Goal: Information Seeking & Learning: Learn about a topic

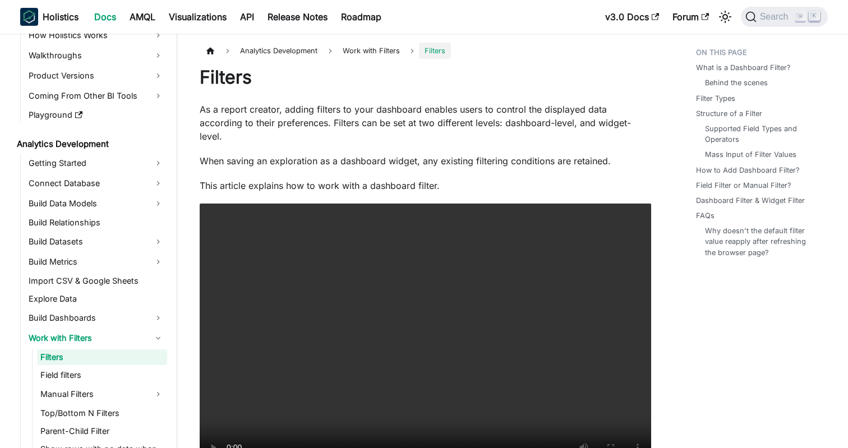
scroll to position [1979, 0]
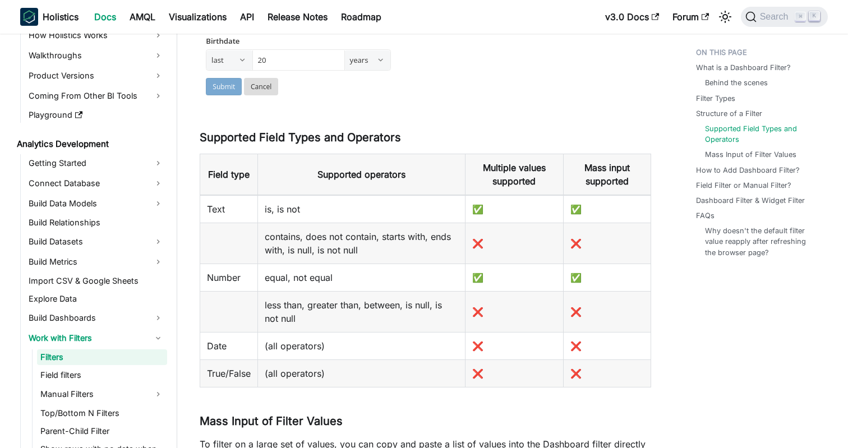
click at [526, 64] on img at bounding box center [397, 32] width 394 height 136
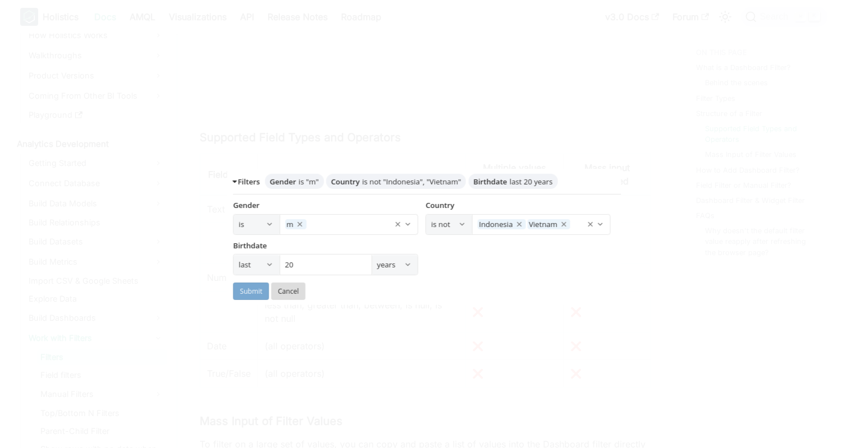
click at [689, 298] on div at bounding box center [424, 224] width 848 height 448
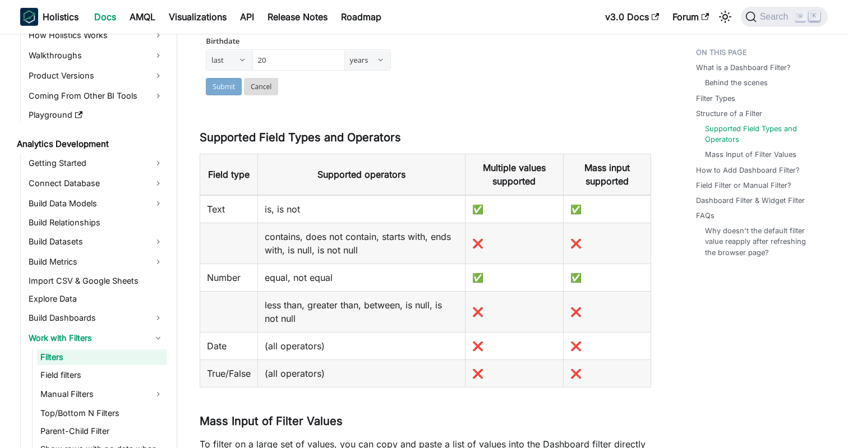
click at [439, 85] on img at bounding box center [397, 32] width 394 height 136
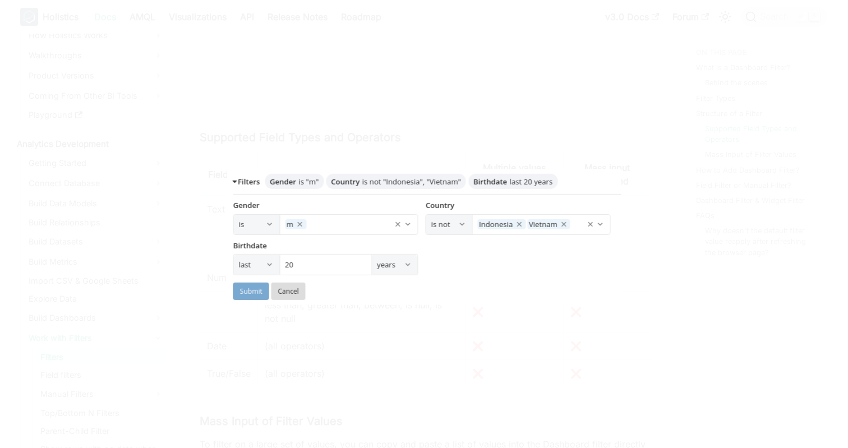
click at [756, 25] on div at bounding box center [424, 224] width 848 height 448
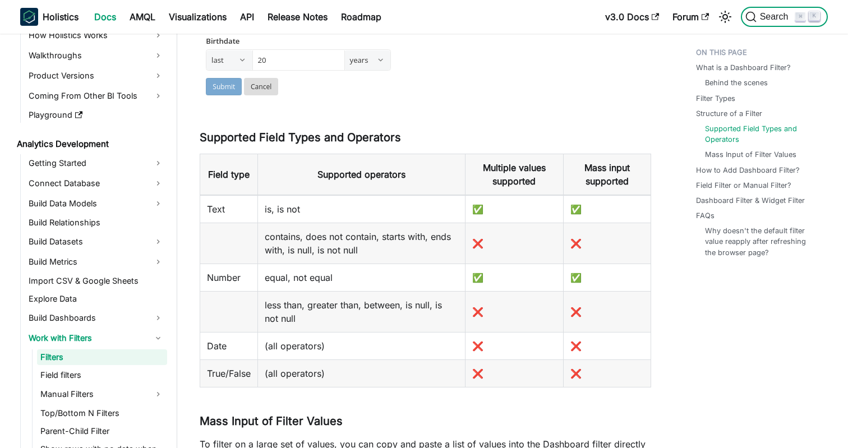
click at [768, 19] on span "Search" at bounding box center [776, 17] width 39 height 10
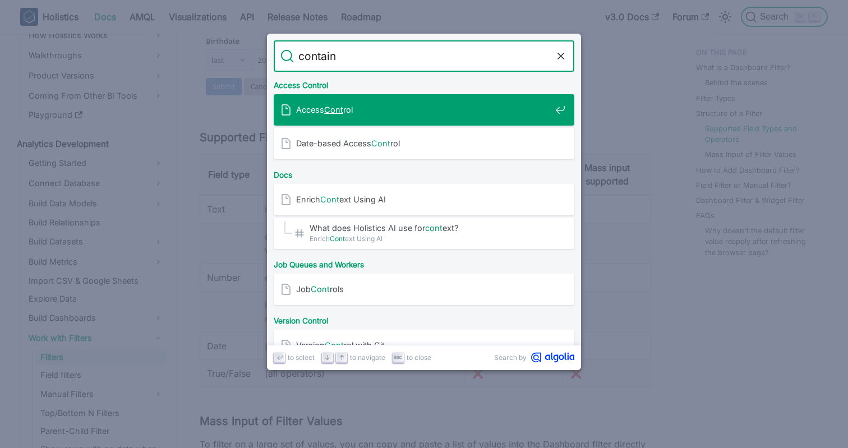
type input "contains"
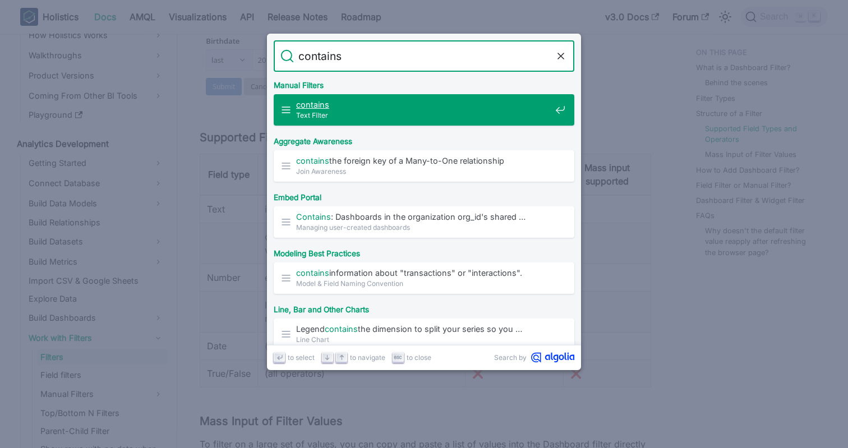
click at [380, 113] on span "Text Filter" at bounding box center [423, 115] width 255 height 11
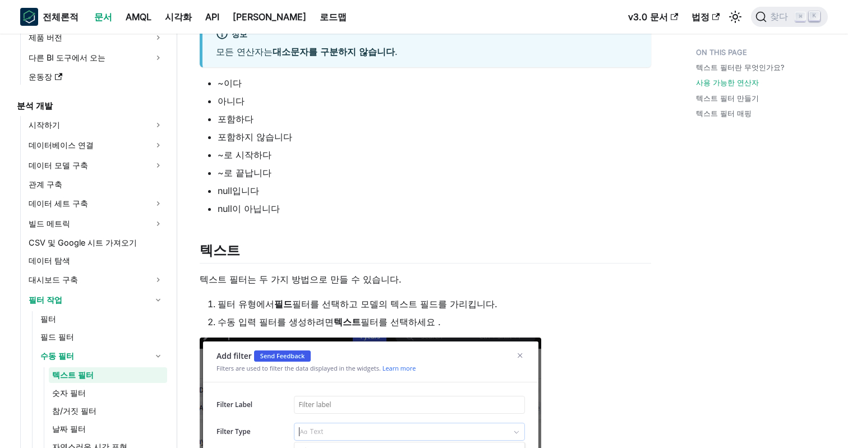
scroll to position [478, 0]
